Goal: Transaction & Acquisition: Purchase product/service

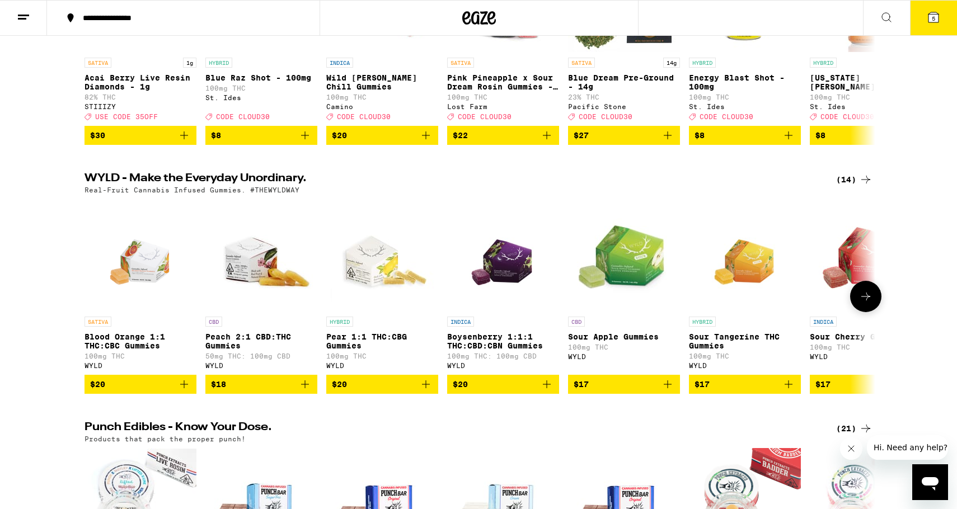
click at [866, 303] on icon at bounding box center [865, 296] width 13 height 13
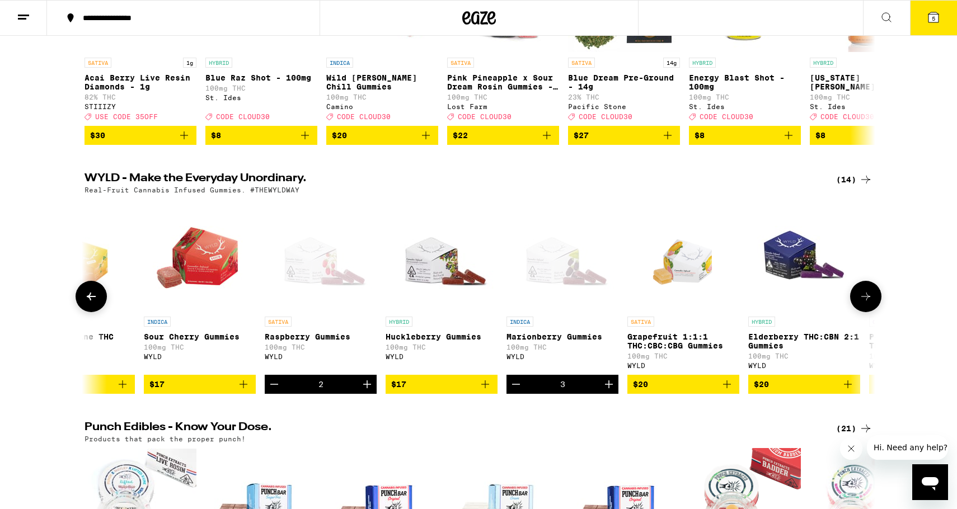
click at [866, 303] on icon at bounding box center [865, 296] width 13 height 13
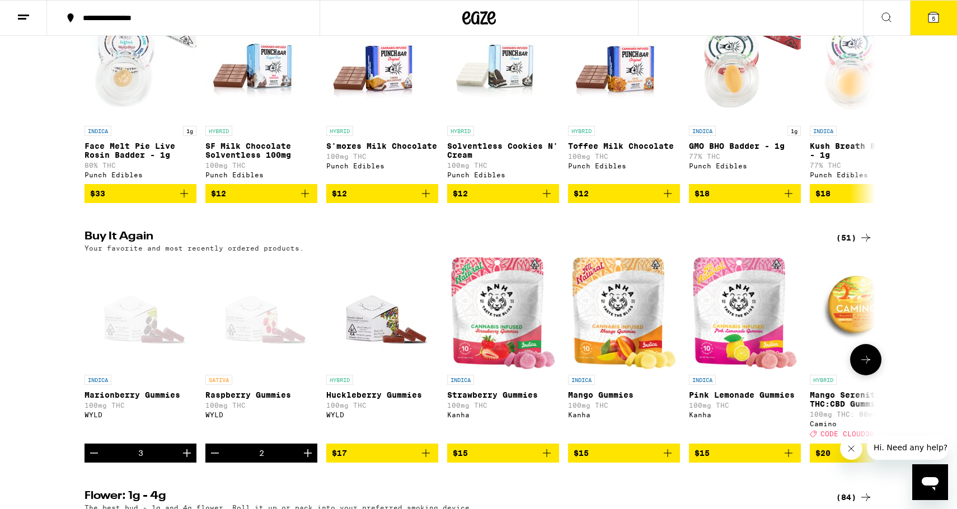
click at [867, 367] on icon at bounding box center [865, 359] width 13 height 13
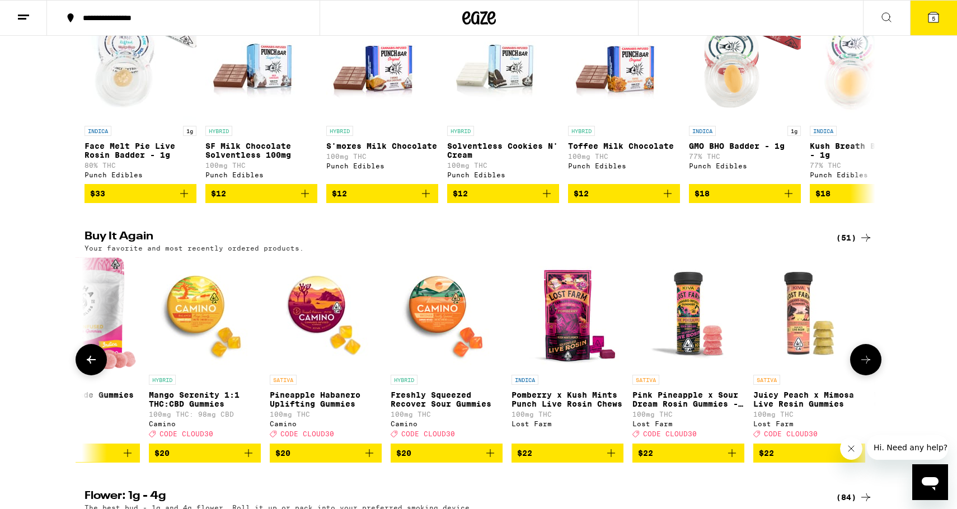
scroll to position [0, 666]
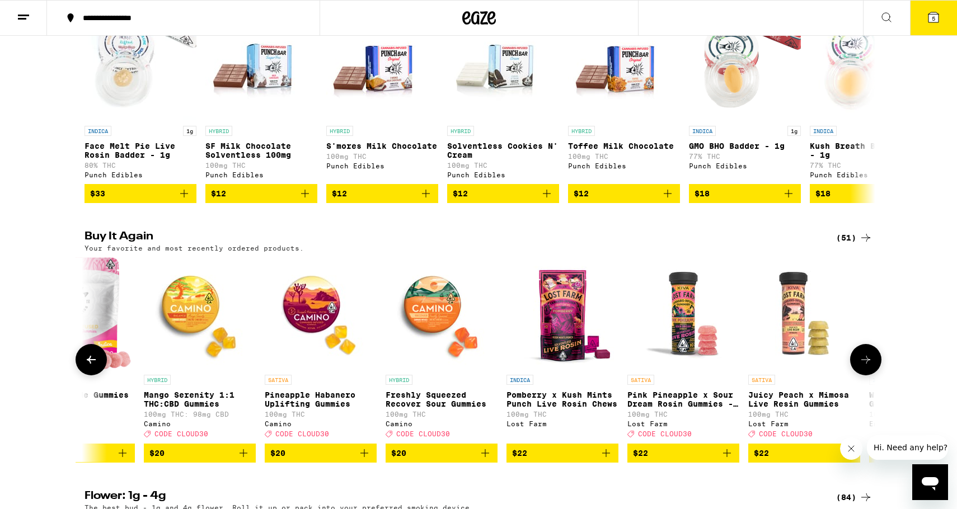
click at [88, 367] on icon at bounding box center [91, 359] width 13 height 13
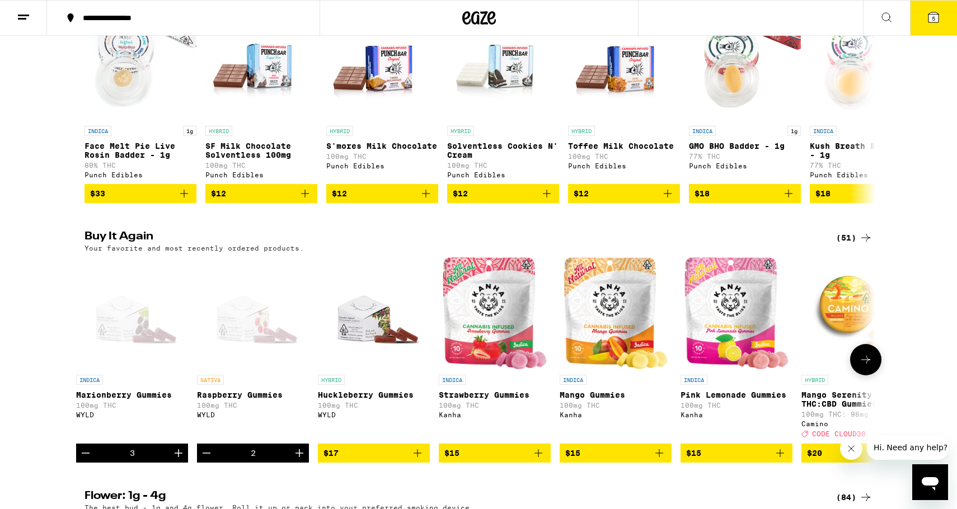
scroll to position [0, 0]
